Goal: Task Accomplishment & Management: Use online tool/utility

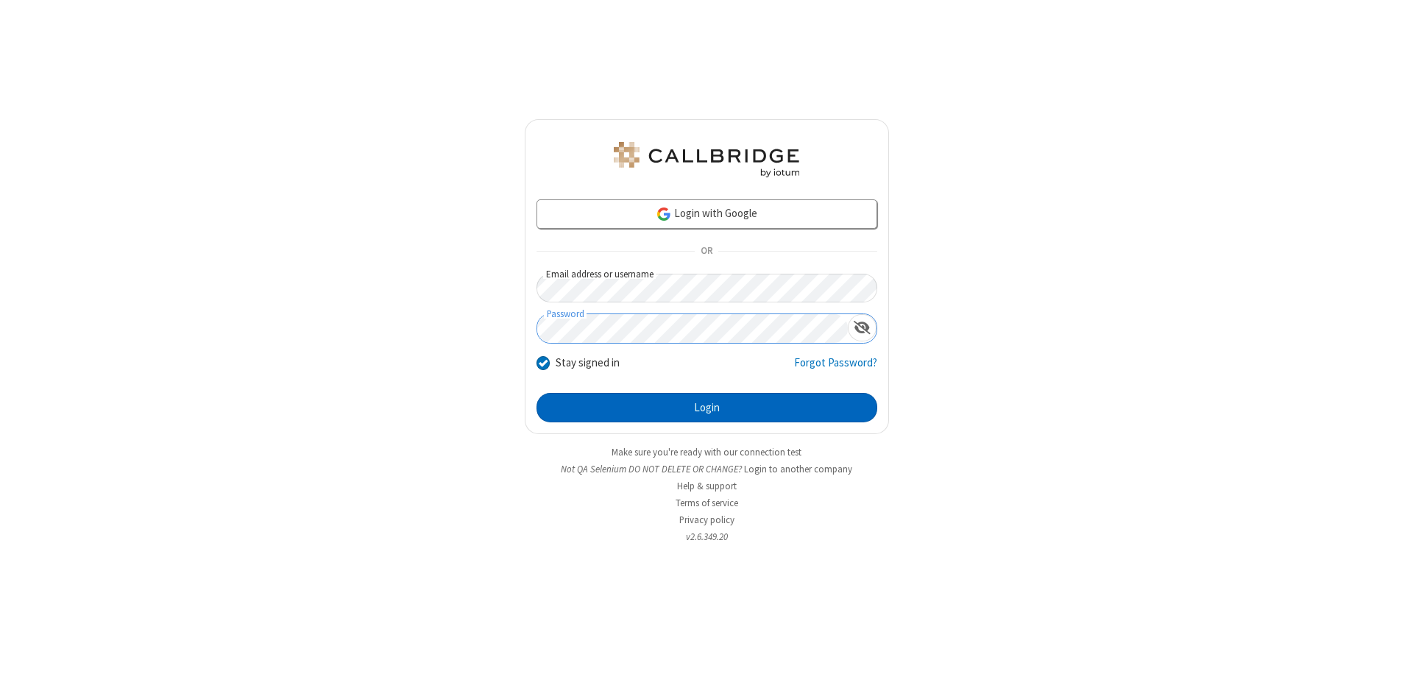
click at [706, 408] on button "Login" at bounding box center [706, 407] width 341 height 29
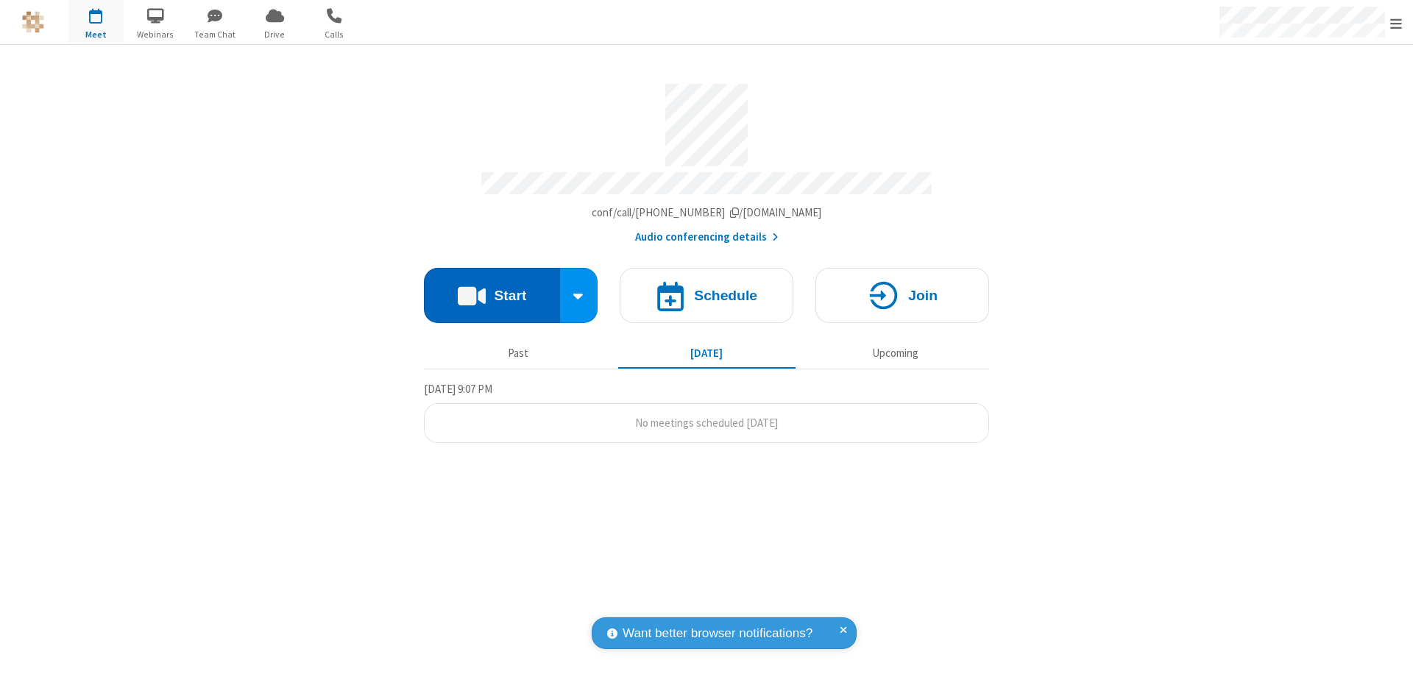
click at [491, 288] on button "Start" at bounding box center [492, 295] width 136 height 55
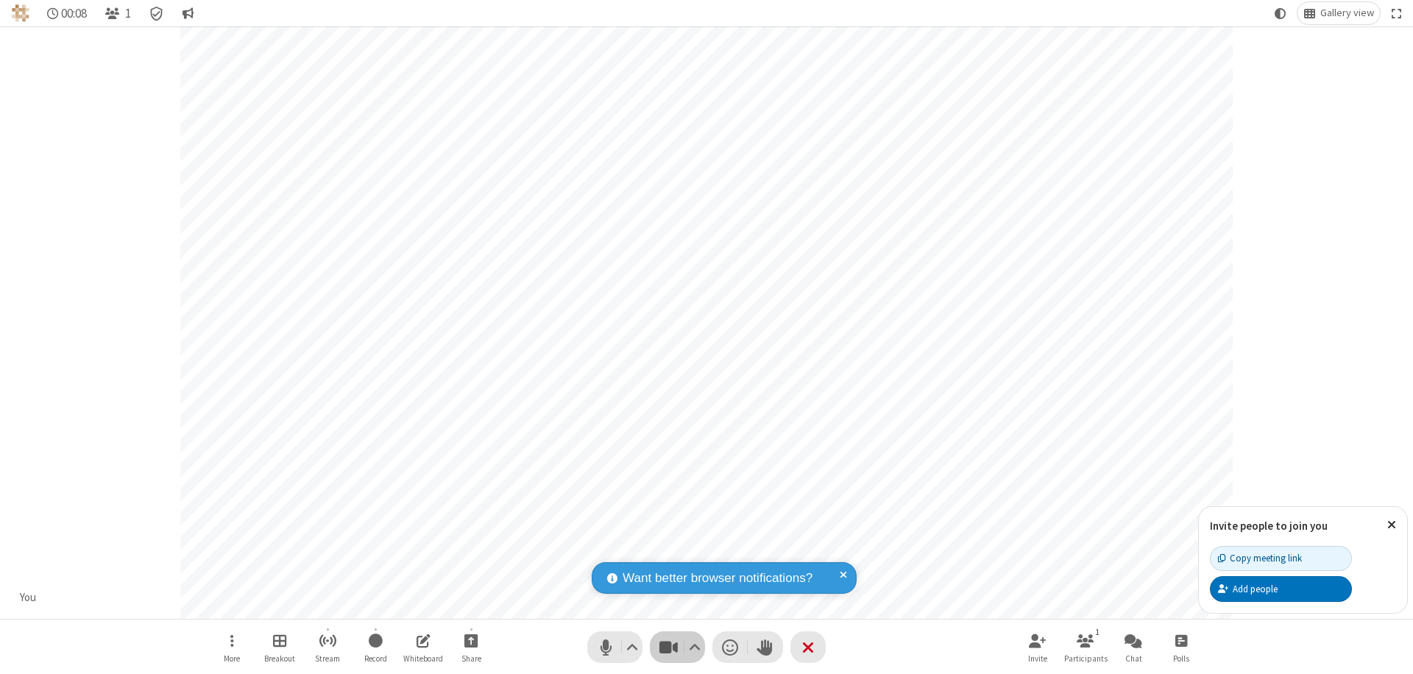
click at [668, 647] on span "Stop video (⌘+Shift+V)" at bounding box center [668, 646] width 22 height 21
click at [668, 647] on span "Start video (⌘+Shift+V)" at bounding box center [668, 646] width 22 height 21
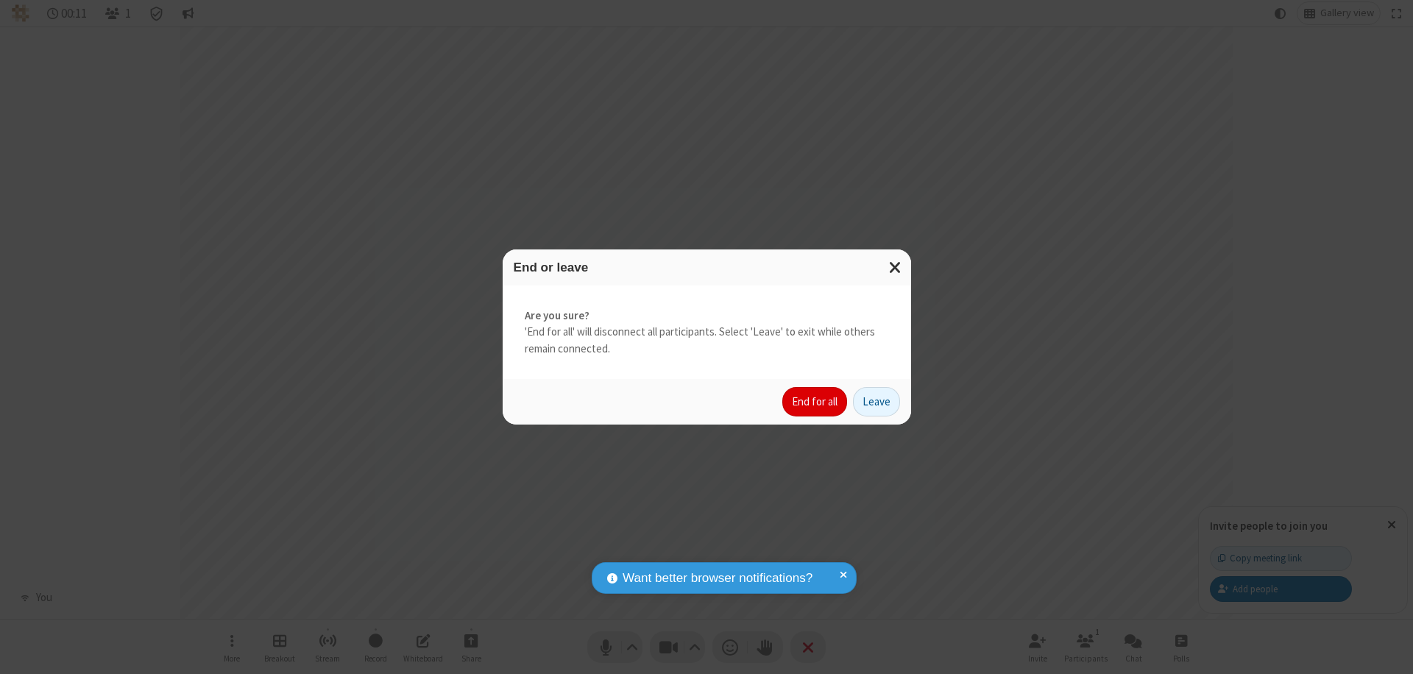
click at [815, 402] on button "End for all" at bounding box center [814, 401] width 65 height 29
